Goal: Task Accomplishment & Management: Manage account settings

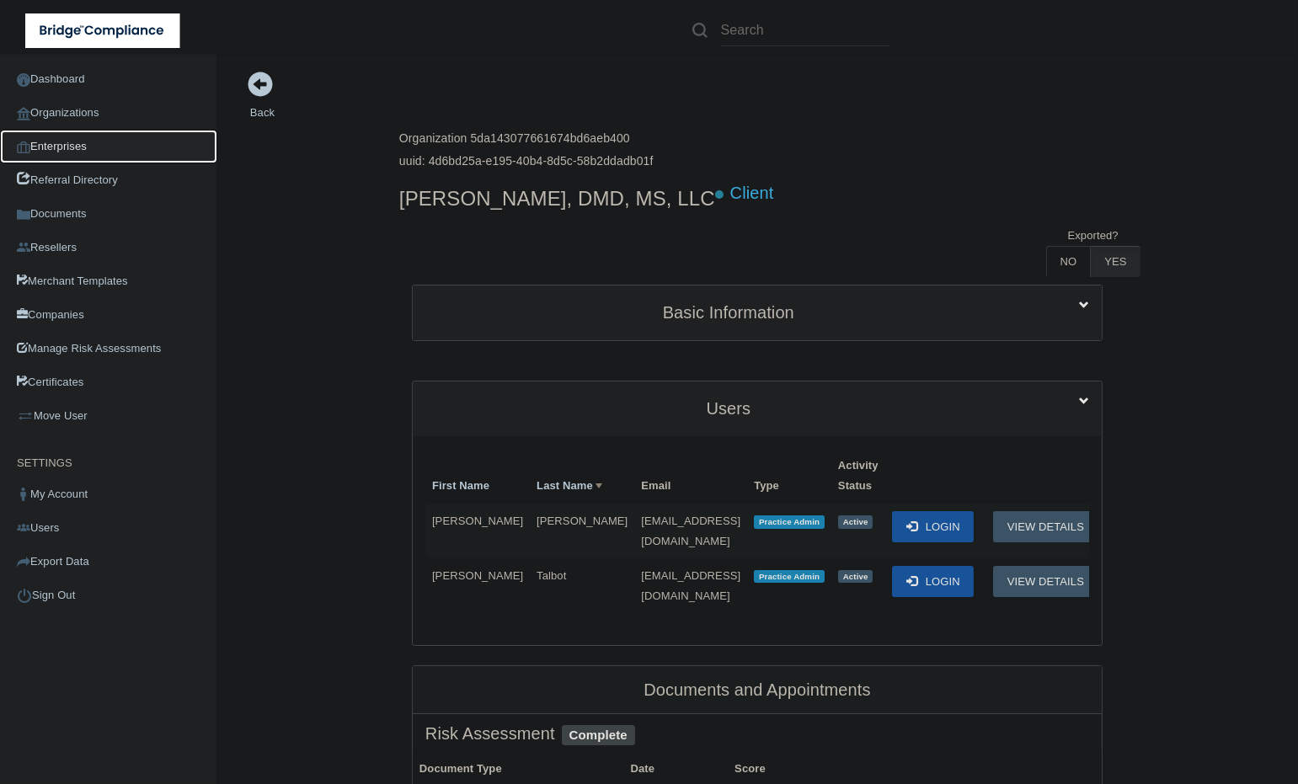
click at [51, 149] on link "Enterprises" at bounding box center [108, 147] width 217 height 34
click at [55, 125] on link "Organizations" at bounding box center [108, 113] width 217 height 34
click at [115, 96] on link "Organizations" at bounding box center [108, 113] width 217 height 34
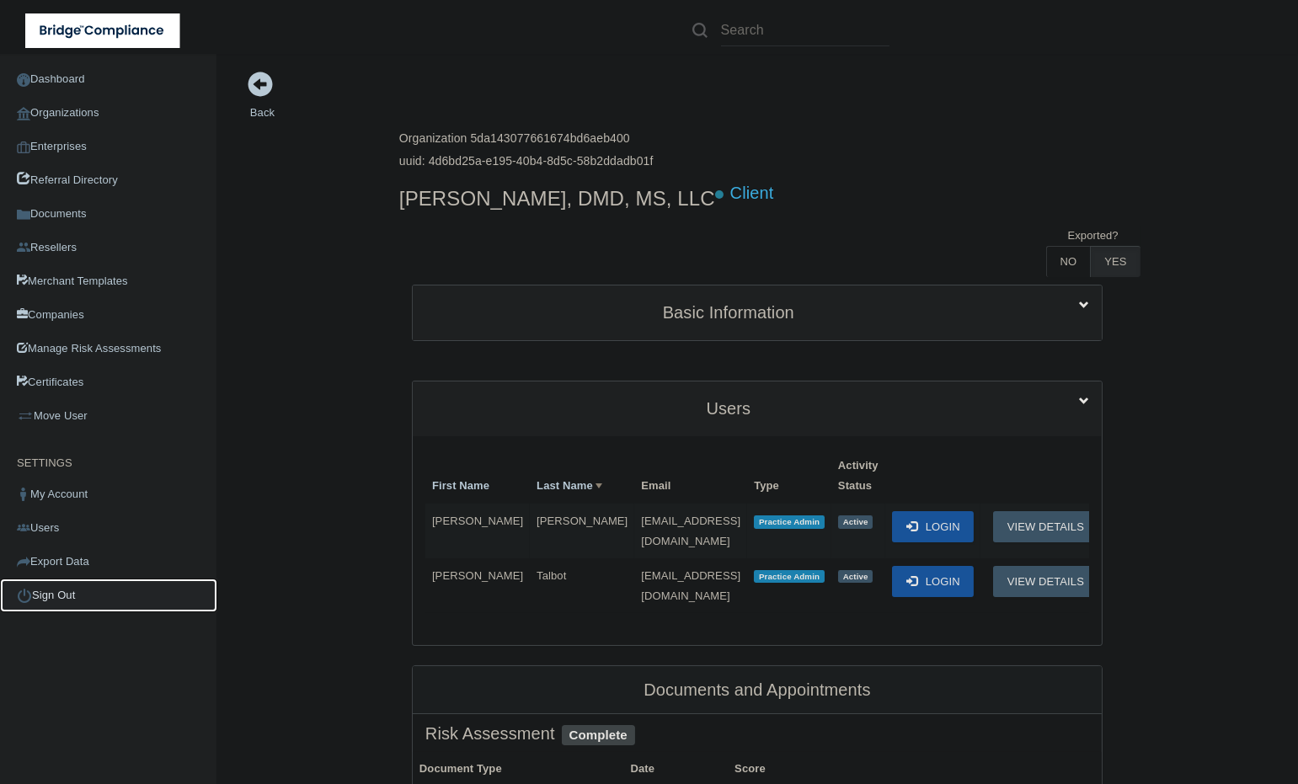
click at [88, 591] on link "Sign Out" at bounding box center [108, 596] width 217 height 34
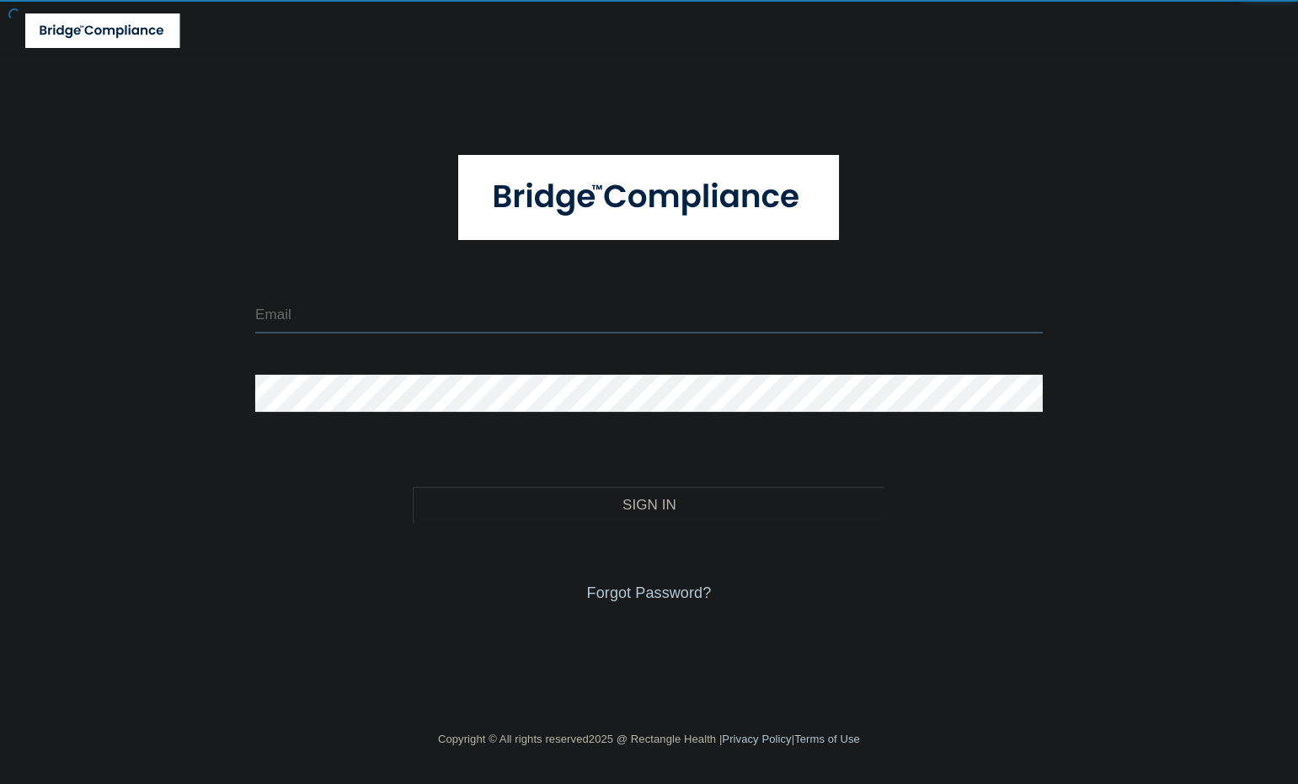
type input "jsilverio@rectanglehealth.com"
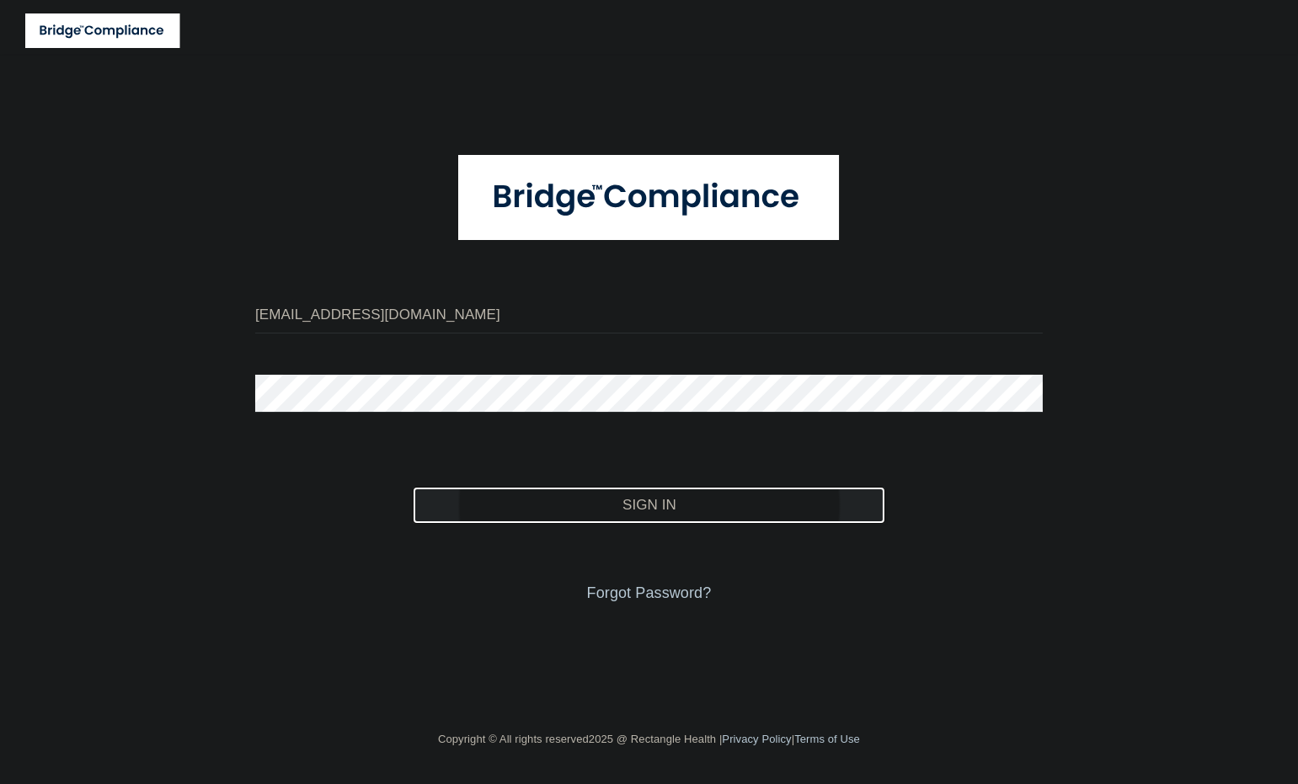
click at [570, 514] on button "Sign In" at bounding box center [649, 505] width 473 height 37
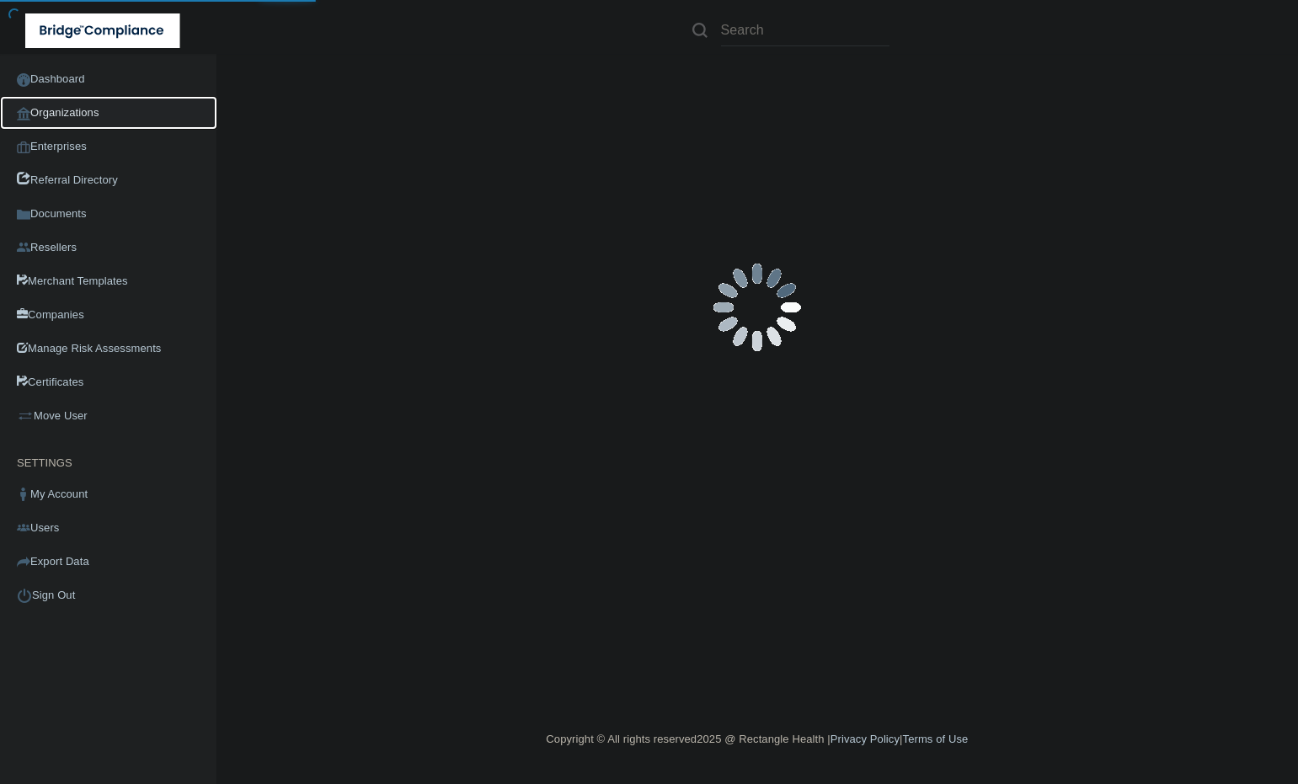
click at [57, 112] on link "Organizations" at bounding box center [108, 113] width 217 height 34
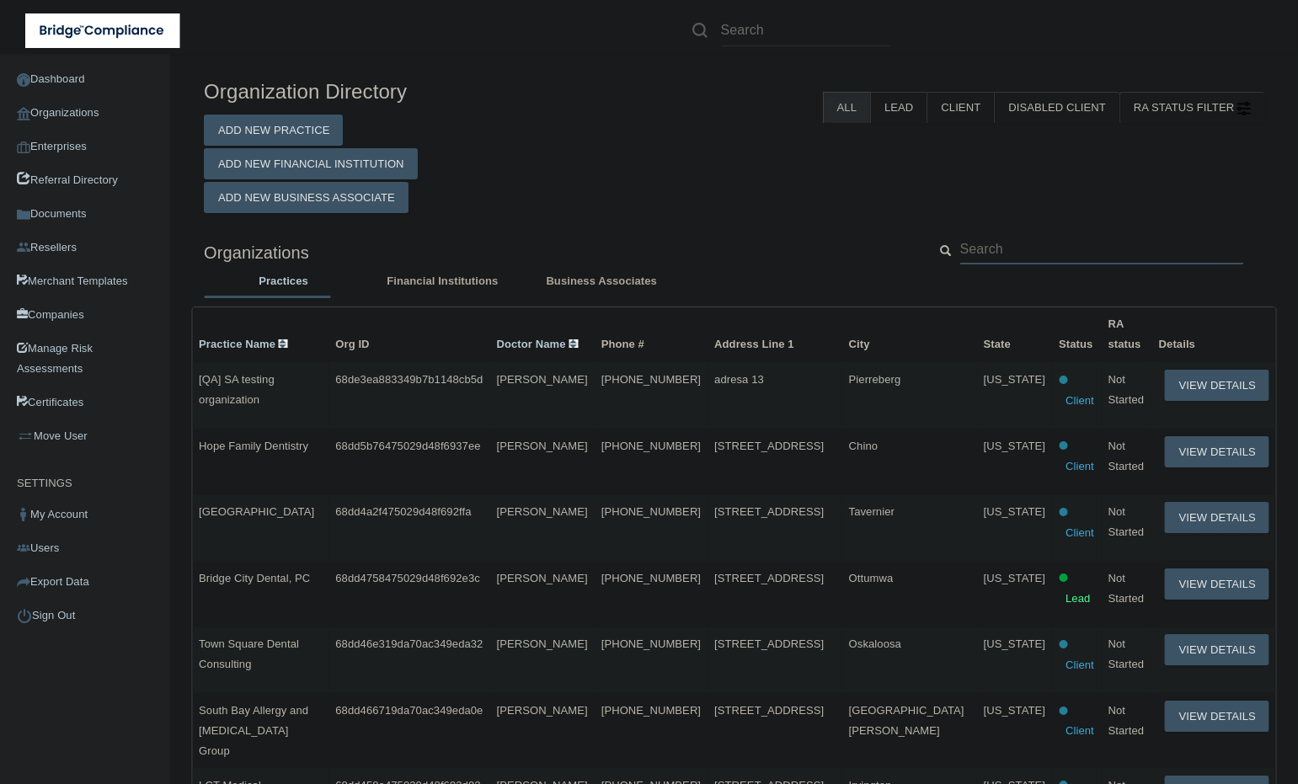
click at [999, 253] on input "text" at bounding box center [1101, 248] width 283 height 31
paste input "[EMAIL_ADDRESS][DOMAIN_NAME]"
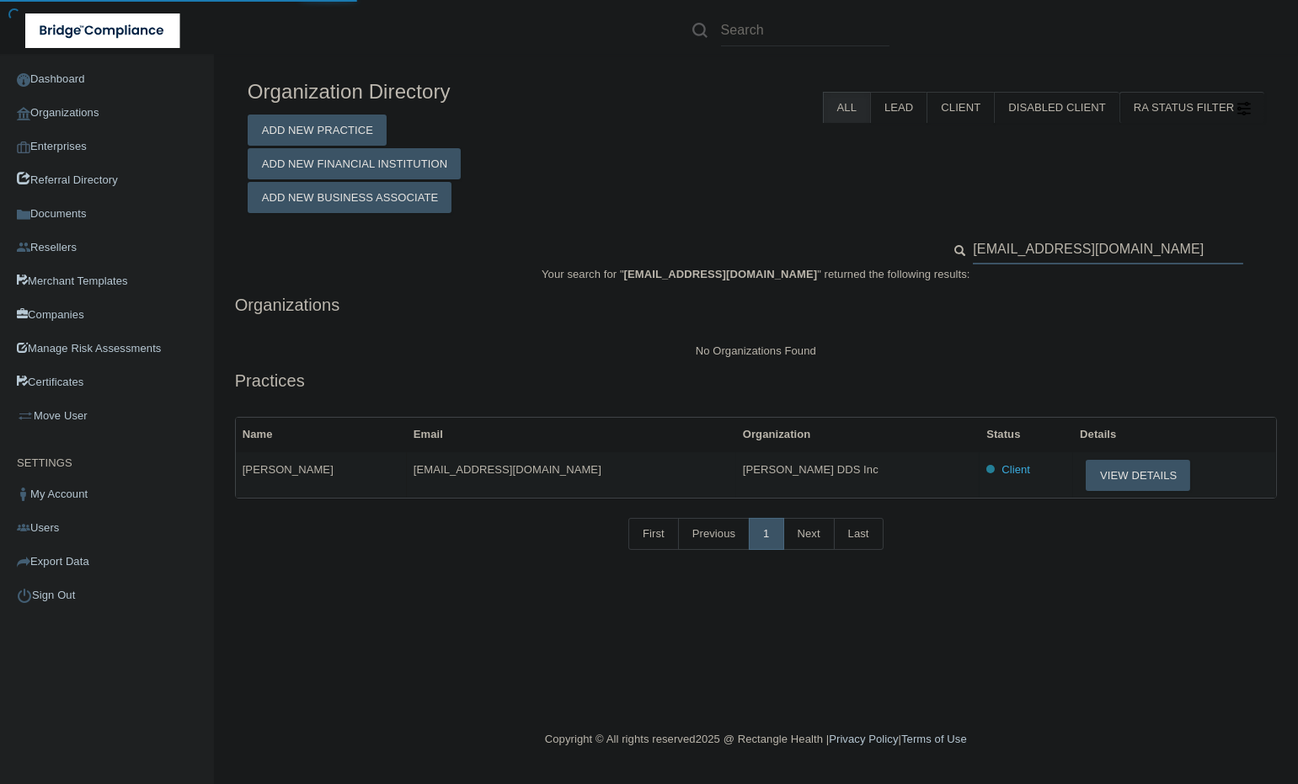
type input "[EMAIL_ADDRESS][DOMAIN_NAME]"
drag, startPoint x: 794, startPoint y: 469, endPoint x: 659, endPoint y: 476, distance: 135.8
click at [659, 476] on tr "Imelda Sanchez imeldas32@gmail.com Neal A Johnson DDS Inc Client View Details" at bounding box center [756, 474] width 1040 height 45
copy tr "[PERSON_NAME] DDS Inc"
drag, startPoint x: 275, startPoint y: 473, endPoint x: 238, endPoint y: 475, distance: 36.3
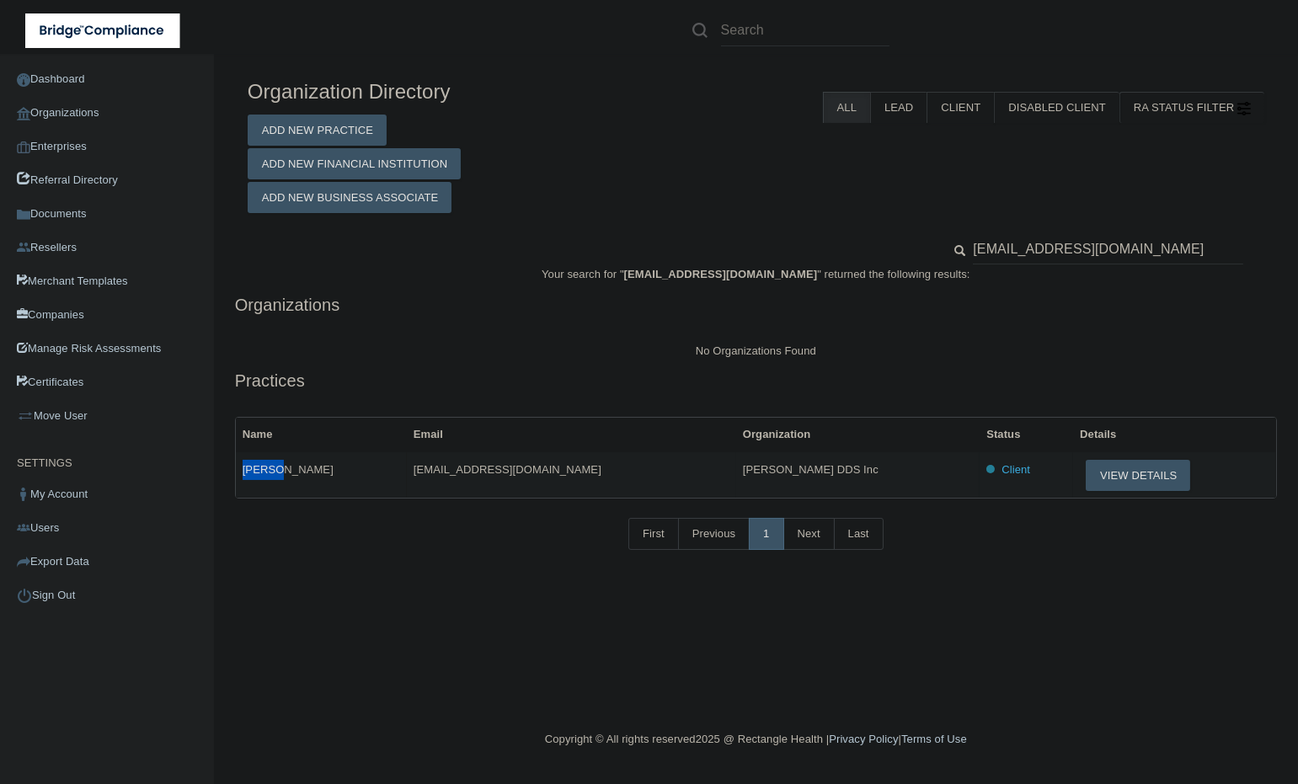
click at [238, 475] on td "[PERSON_NAME]" at bounding box center [321, 474] width 171 height 45
copy span "[PERSON_NAME]"
drag, startPoint x: 540, startPoint y: 473, endPoint x: 241, endPoint y: 510, distance: 301.4
click at [403, 477] on tr "Imelda Sanchez imeldas32@gmail.com Neal A Johnson DDS Inc Client View Details" at bounding box center [756, 474] width 1040 height 45
copy tr "[EMAIL_ADDRESS][DOMAIN_NAME]"
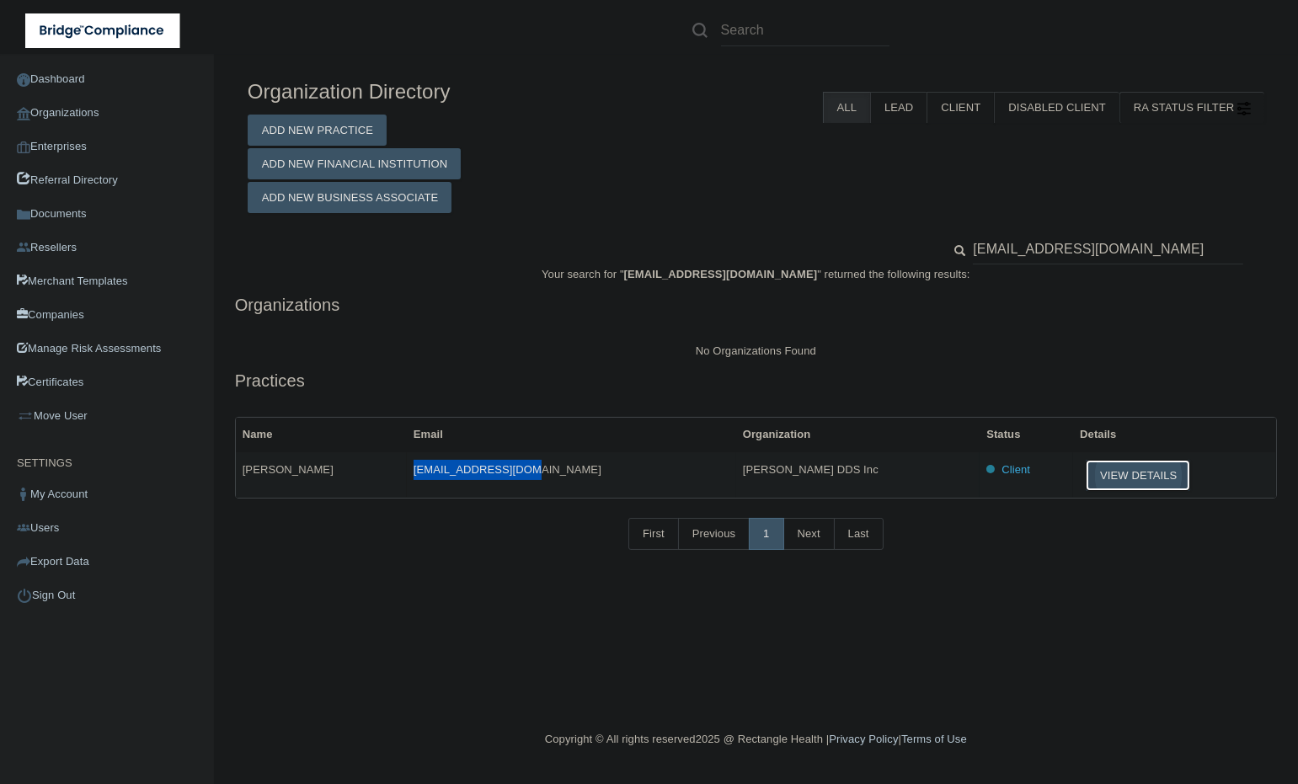
click at [1086, 466] on button "View Details" at bounding box center [1138, 475] width 104 height 31
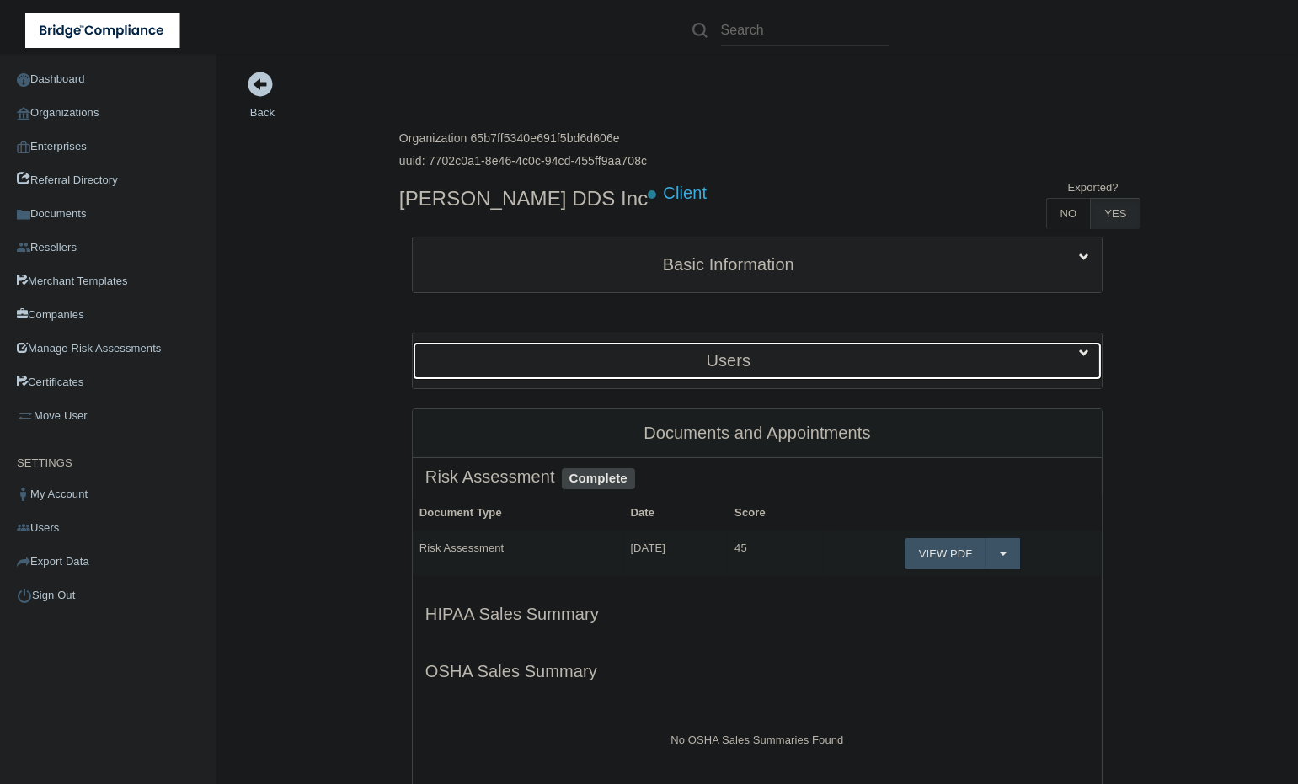
click at [692, 358] on h5 "Users" at bounding box center [728, 360] width 606 height 19
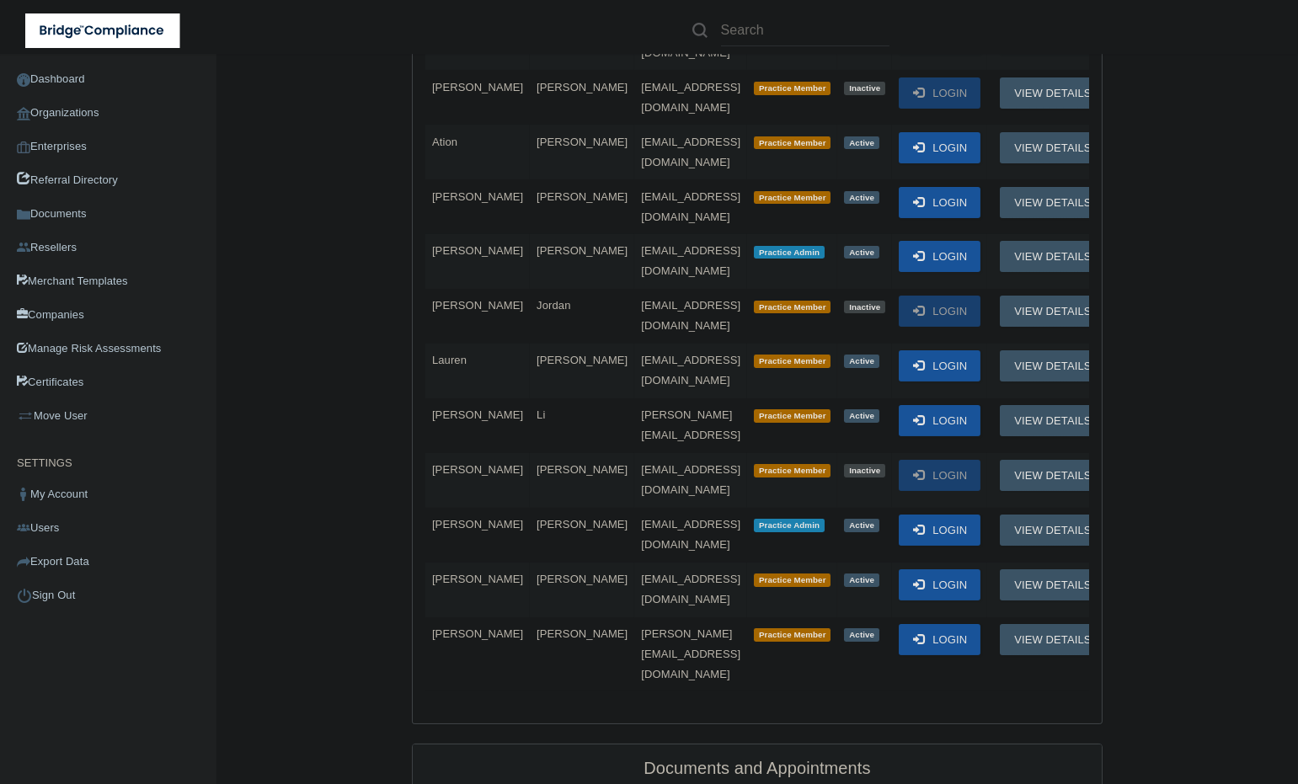
scroll to position [561, 0]
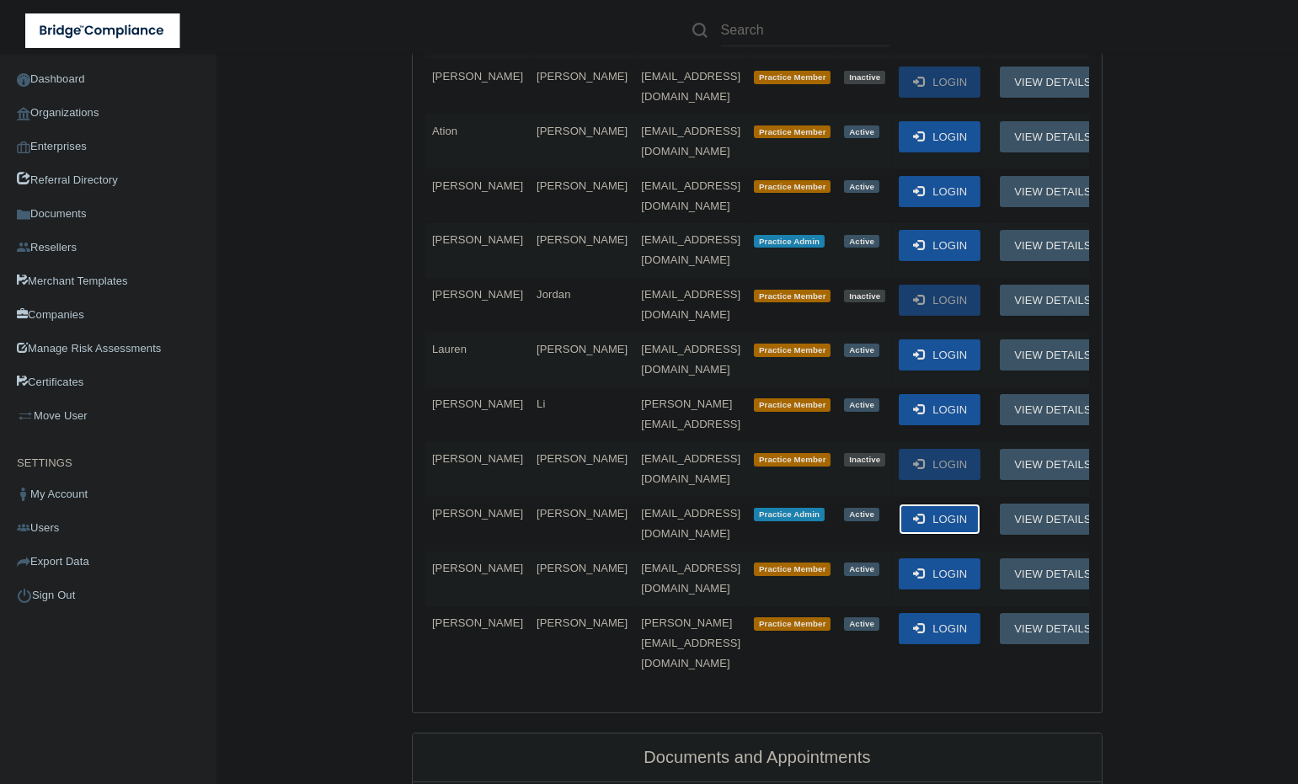
click at [913, 504] on button "Login" at bounding box center [940, 519] width 82 height 31
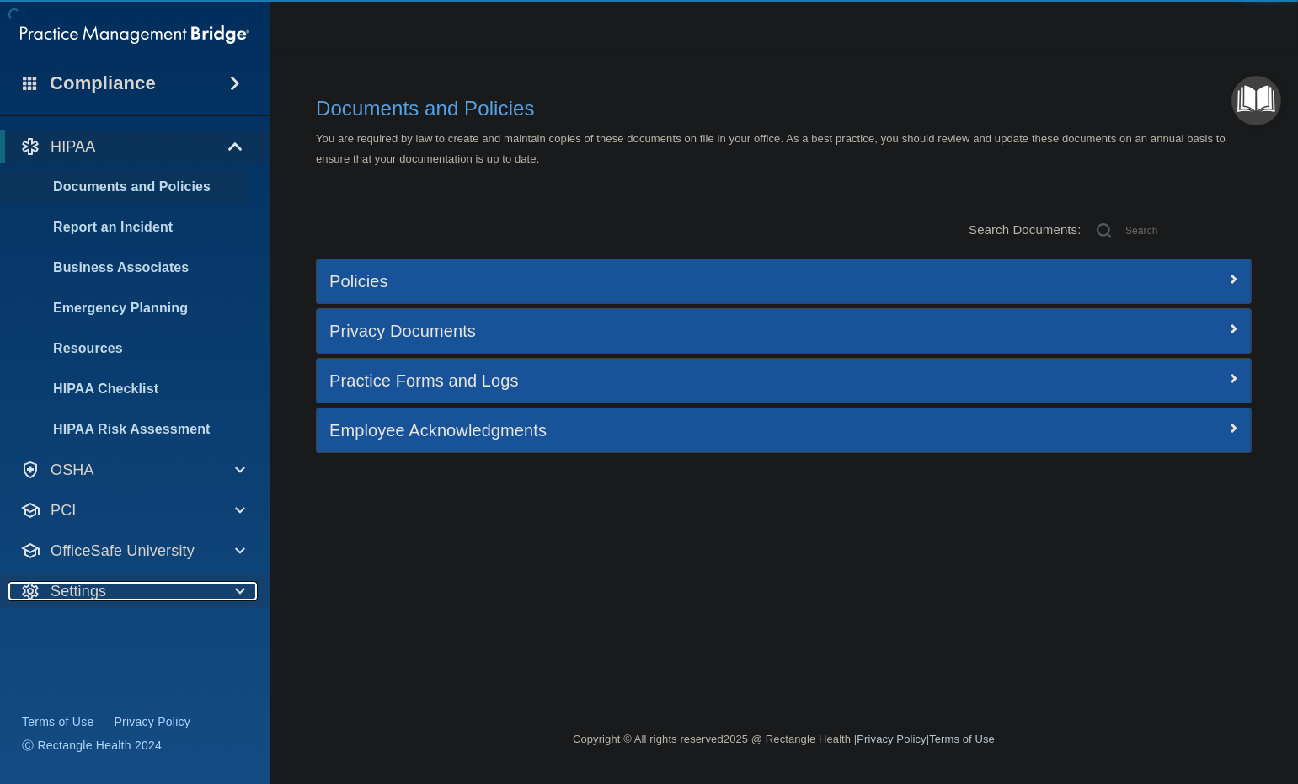
click at [196, 588] on div "Settings" at bounding box center [112, 591] width 208 height 20
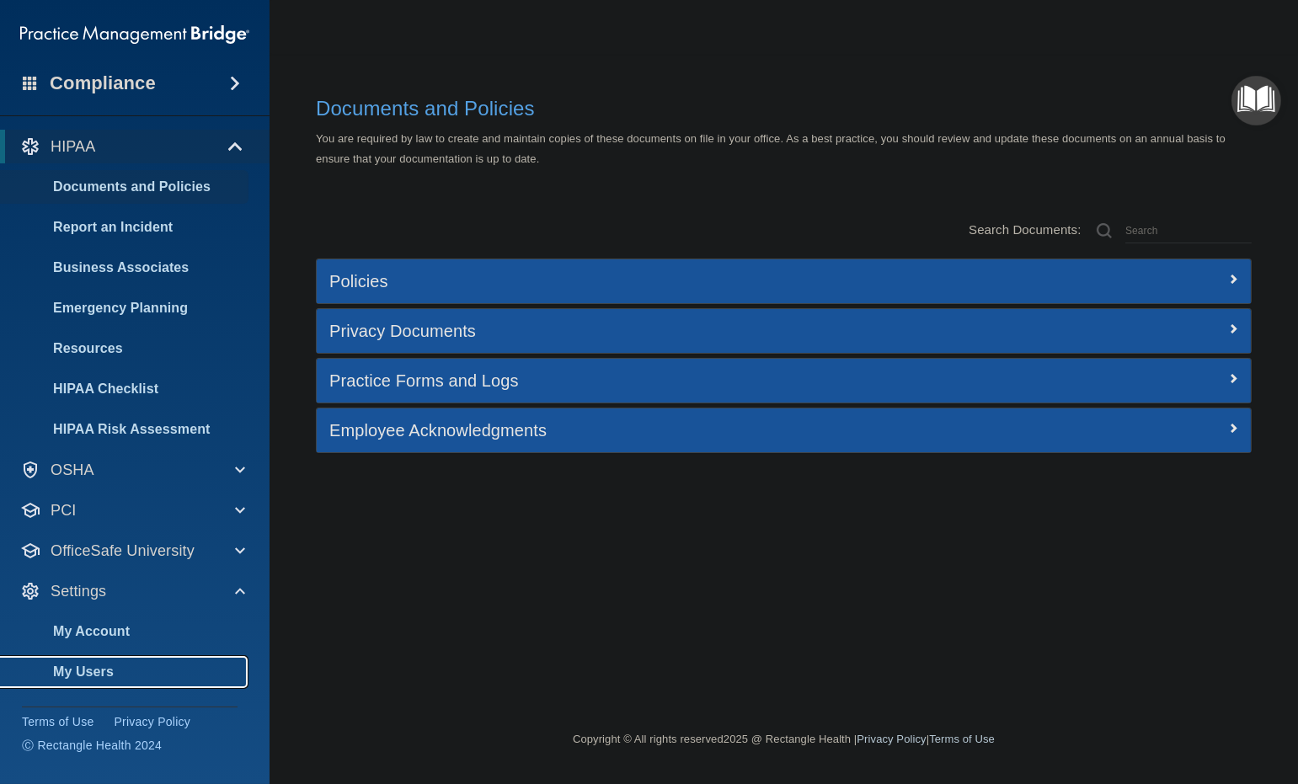
click at [124, 675] on p "My Users" at bounding box center [126, 672] width 230 height 17
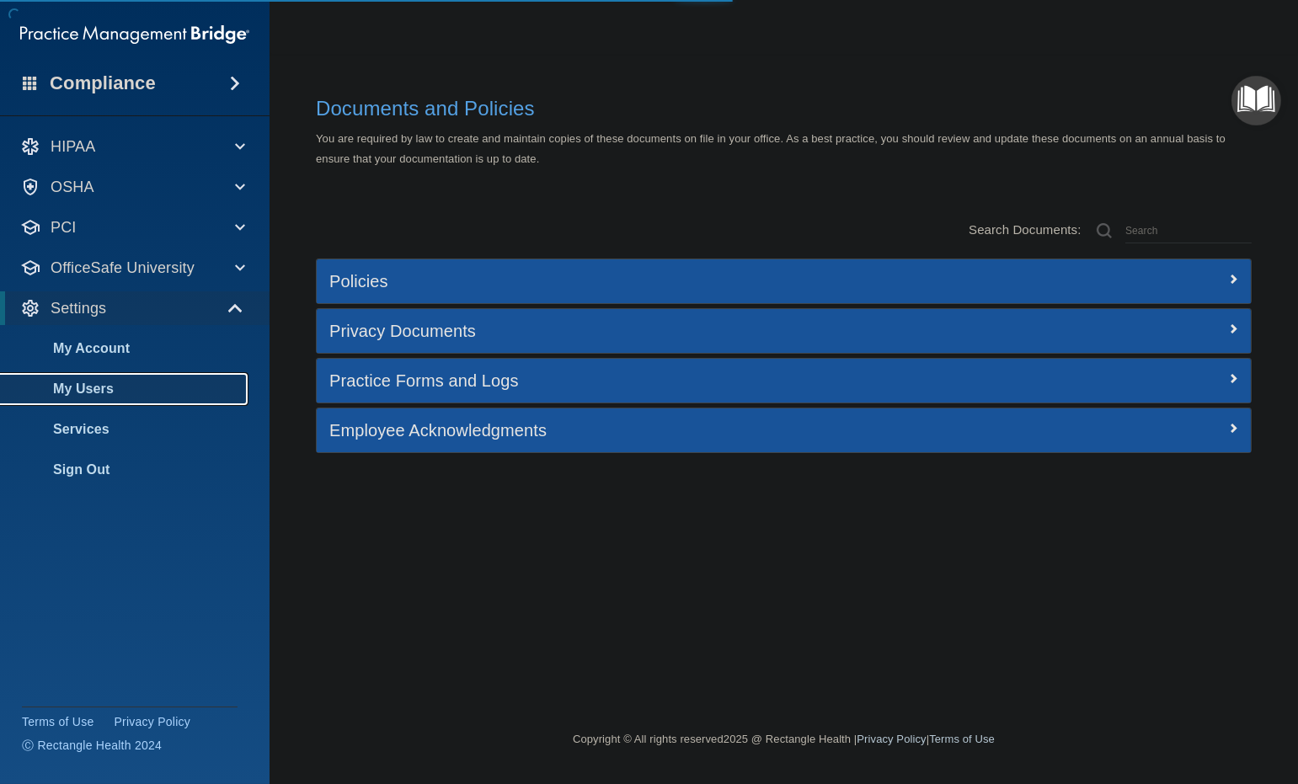
select select "20"
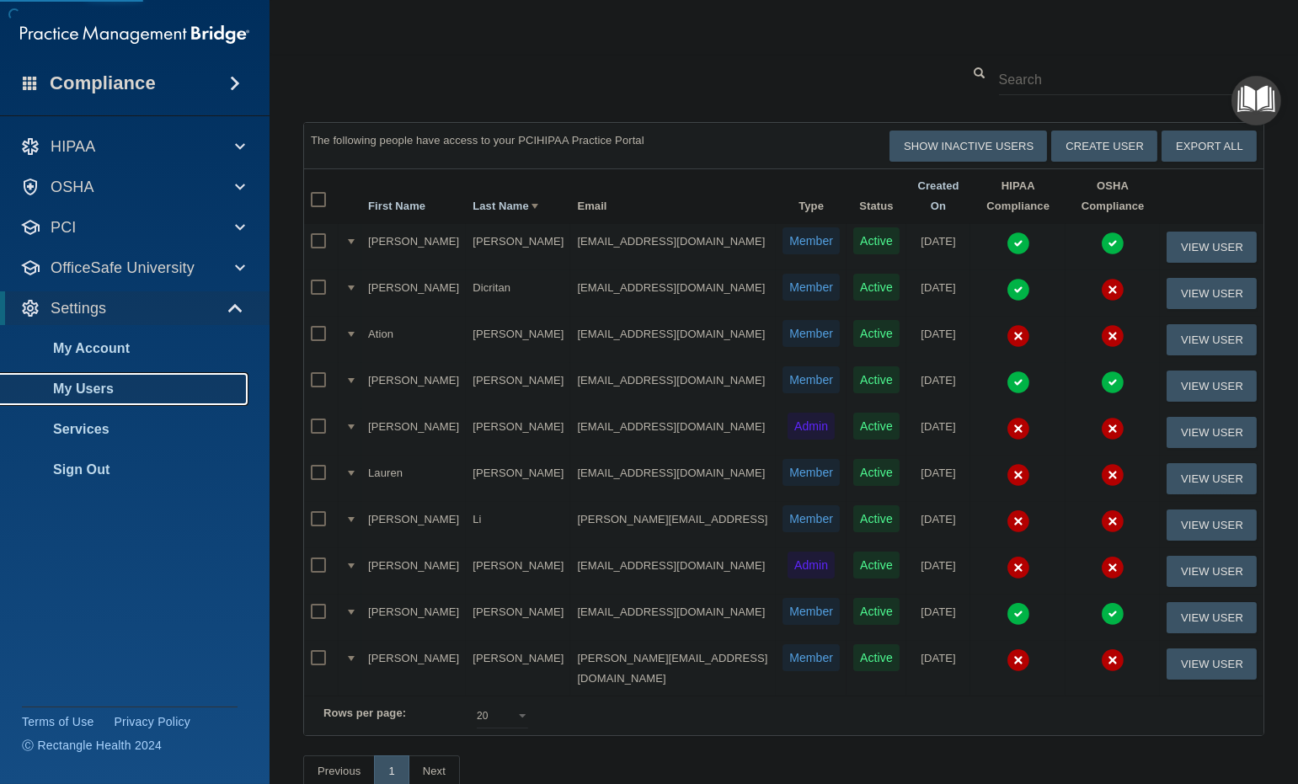
scroll to position [93, 0]
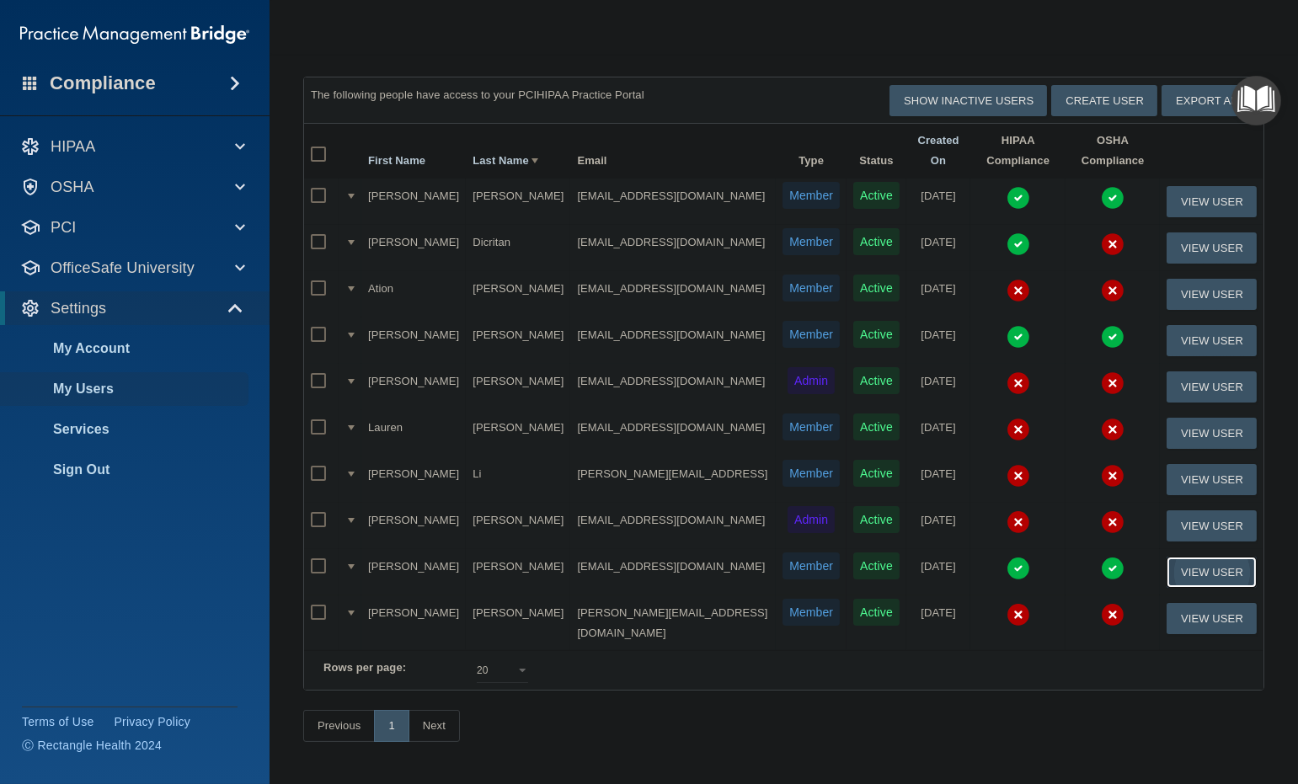
click at [1188, 576] on button "View User" at bounding box center [1212, 572] width 90 height 31
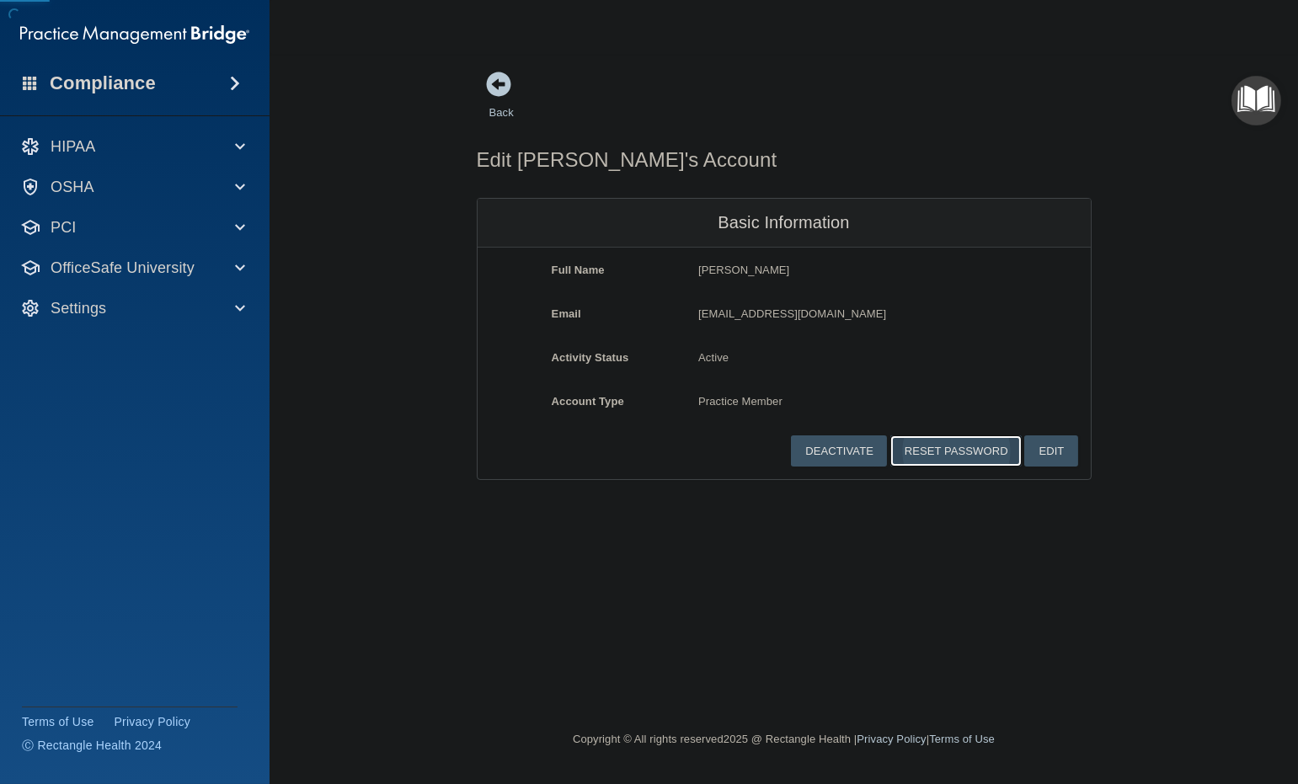
click at [964, 455] on button "Reset Password" at bounding box center [955, 450] width 131 height 31
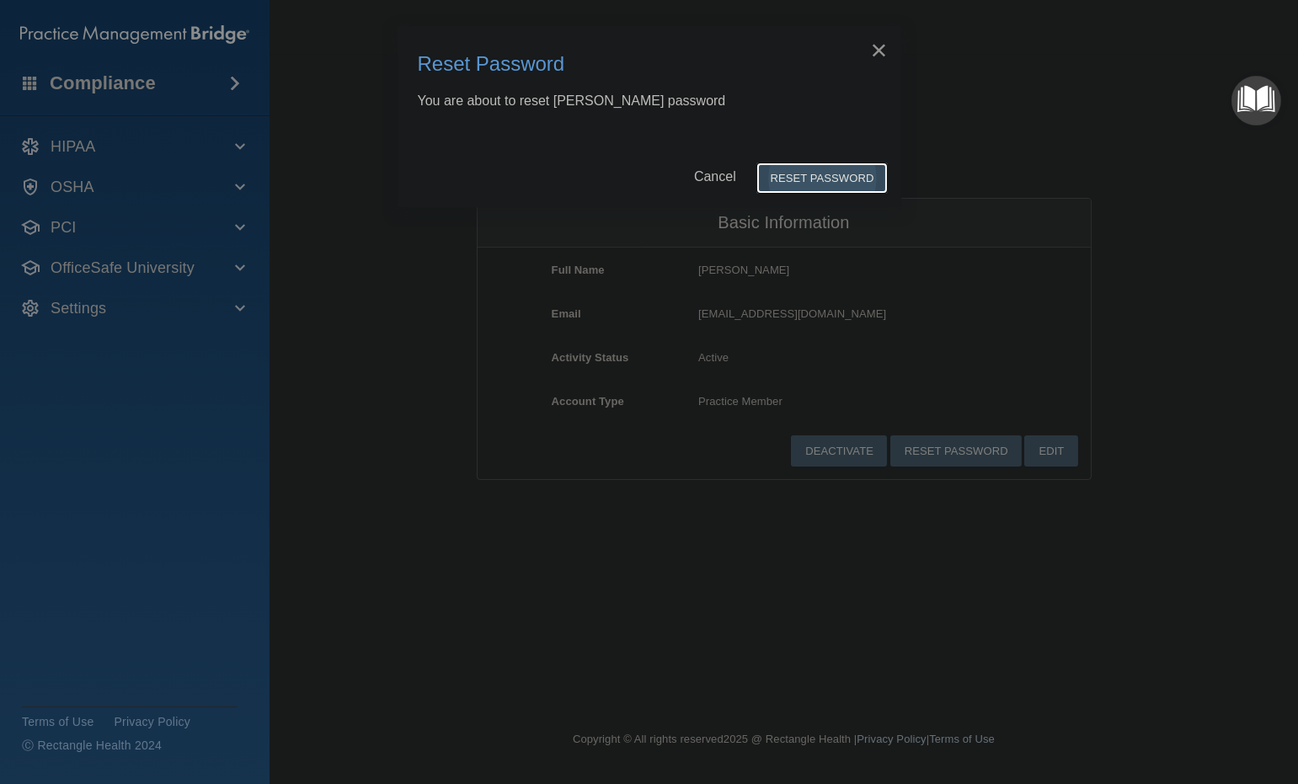
click at [798, 180] on button "Reset Password" at bounding box center [821, 178] width 131 height 31
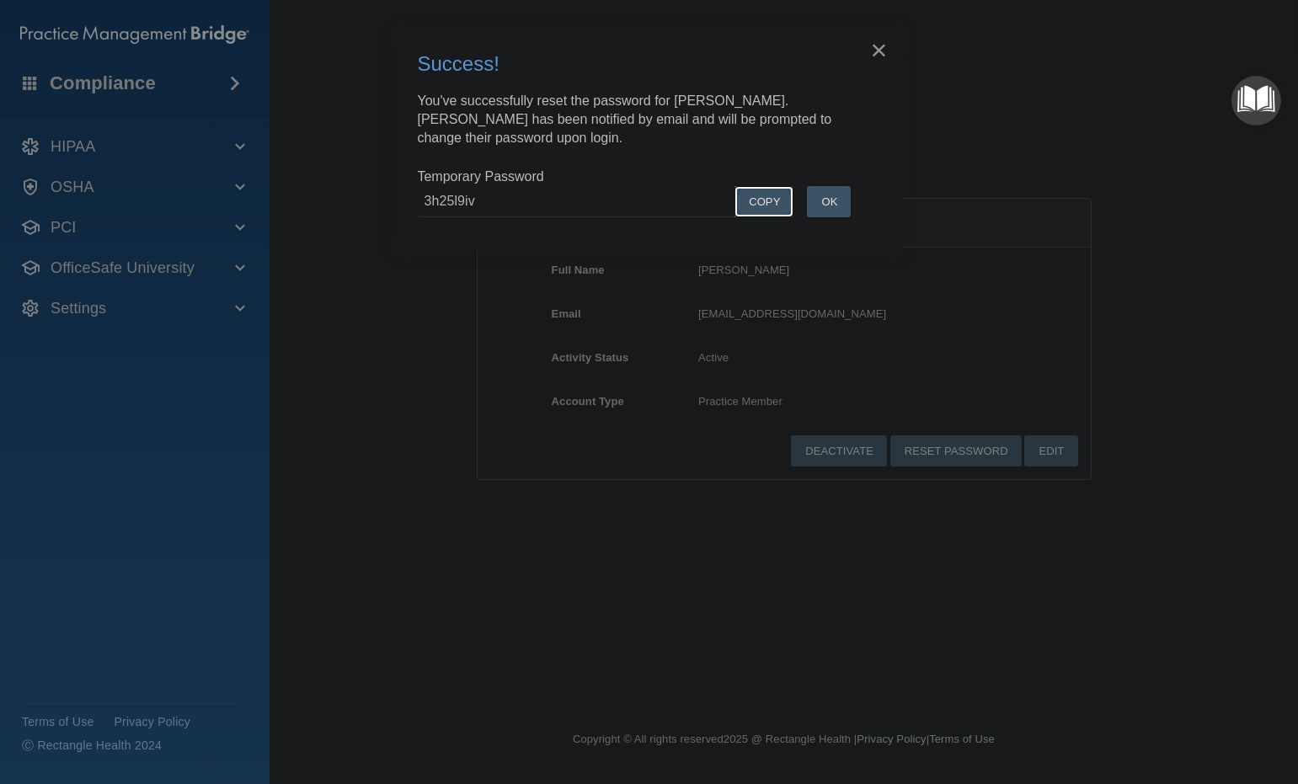
click at [754, 197] on button "COPY" at bounding box center [763, 201] width 59 height 31
click at [835, 203] on button "OK" at bounding box center [829, 201] width 44 height 31
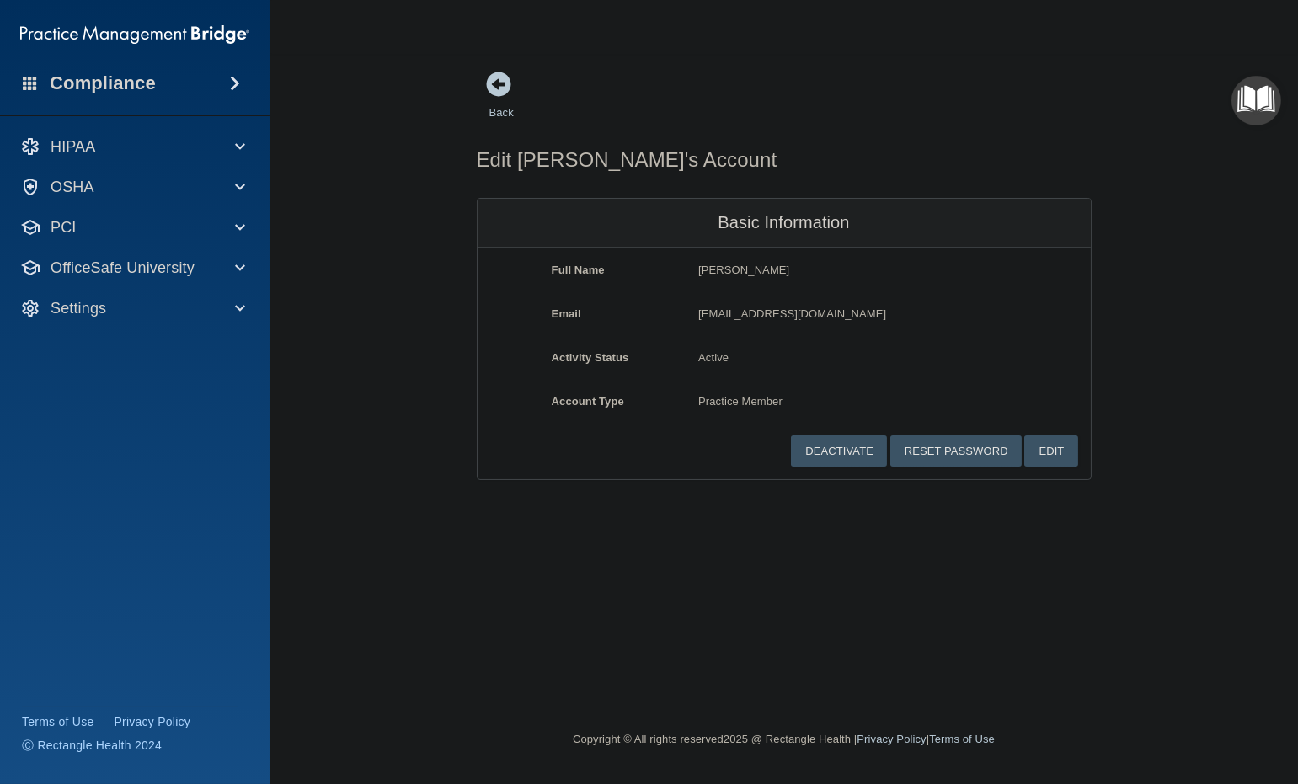
drag, startPoint x: 360, startPoint y: 108, endPoint x: 325, endPoint y: 69, distance: 51.9
click at [359, 108] on div "Back Edit [PERSON_NAME]'s Account Basic Information Full Name [PERSON_NAME] [PE…" at bounding box center [783, 275] width 961 height 409
